Goal: Task Accomplishment & Management: Manage account settings

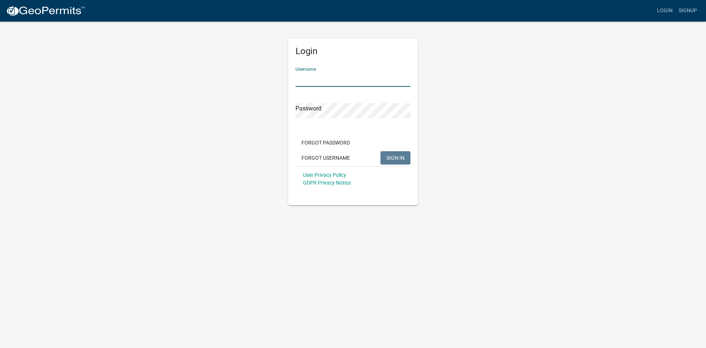
click at [296, 78] on input "Username" at bounding box center [353, 79] width 115 height 15
type input "Ikooiker"
click at [391, 157] on span "SIGN IN" at bounding box center [396, 158] width 18 height 6
click at [393, 156] on span "SIGN IN" at bounding box center [396, 158] width 18 height 6
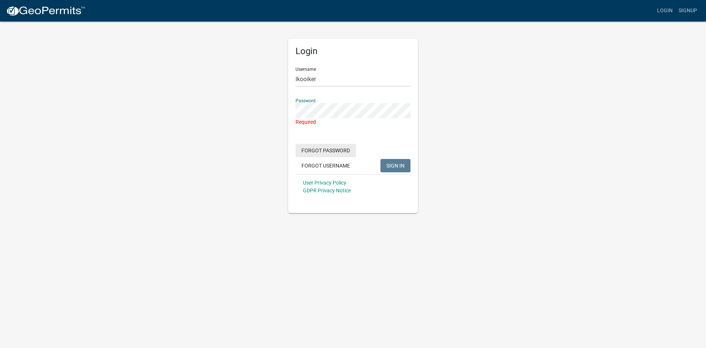
click at [336, 150] on button "Forgot Password" at bounding box center [326, 150] width 60 height 13
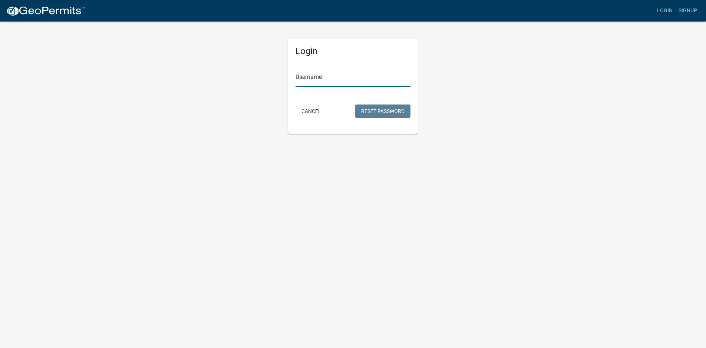
click at [298, 79] on input "Username" at bounding box center [353, 79] width 115 height 15
type input "ikooiker"
click at [382, 108] on button "Reset Password" at bounding box center [382, 111] width 55 height 13
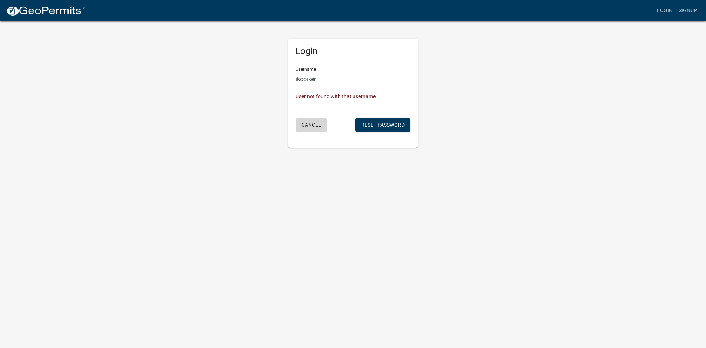
click at [306, 125] on button "Cancel" at bounding box center [312, 124] width 32 height 13
